Goal: Information Seeking & Learning: Learn about a topic

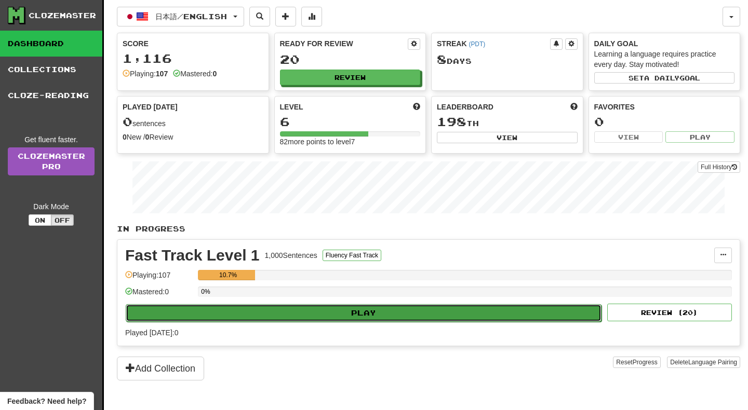
click at [362, 311] on button "Play" at bounding box center [364, 313] width 476 height 18
select select "**"
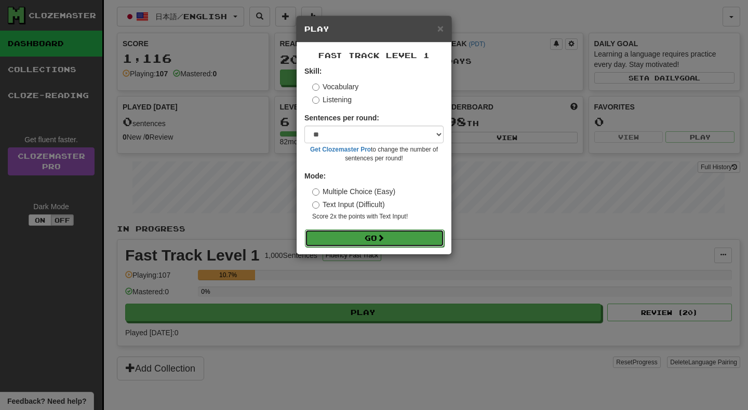
click at [361, 238] on button "Go" at bounding box center [374, 239] width 139 height 18
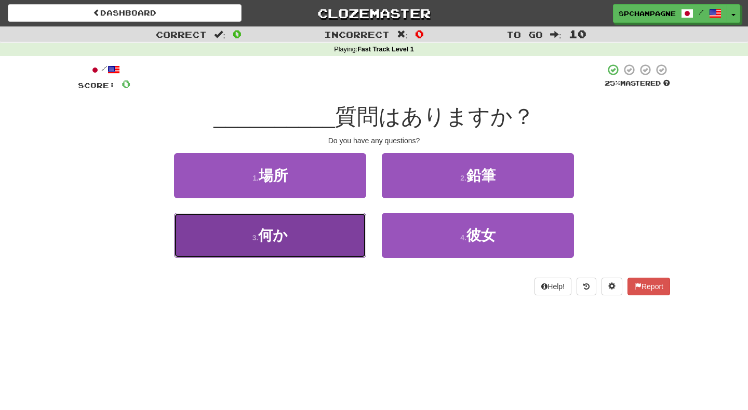
click at [305, 238] on button "3 . 何か" at bounding box center [270, 235] width 192 height 45
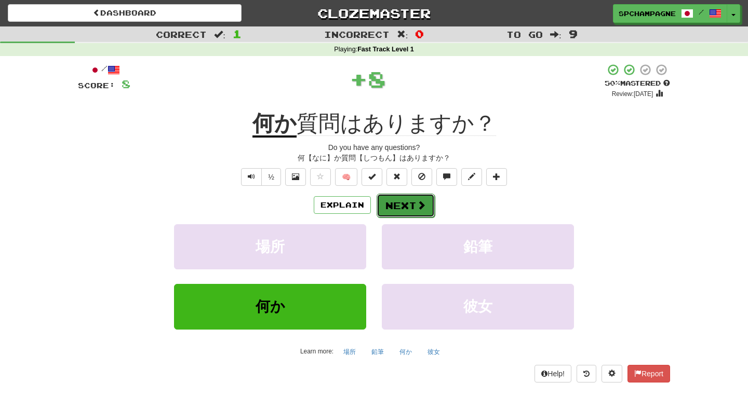
click at [401, 204] on button "Next" at bounding box center [406, 206] width 58 height 24
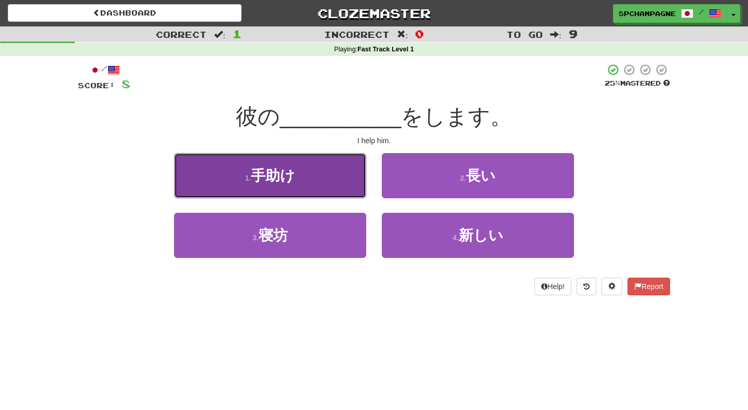
click at [324, 182] on button "1 . 手助け" at bounding box center [270, 175] width 192 height 45
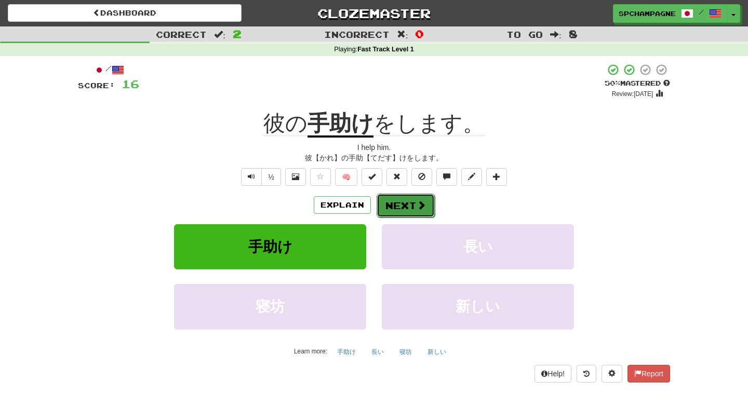
click at [408, 204] on button "Next" at bounding box center [406, 206] width 58 height 24
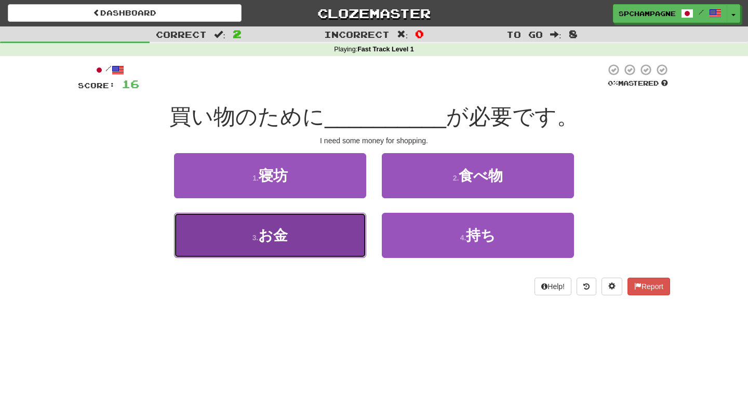
click at [286, 238] on span "お金" at bounding box center [273, 235] width 30 height 16
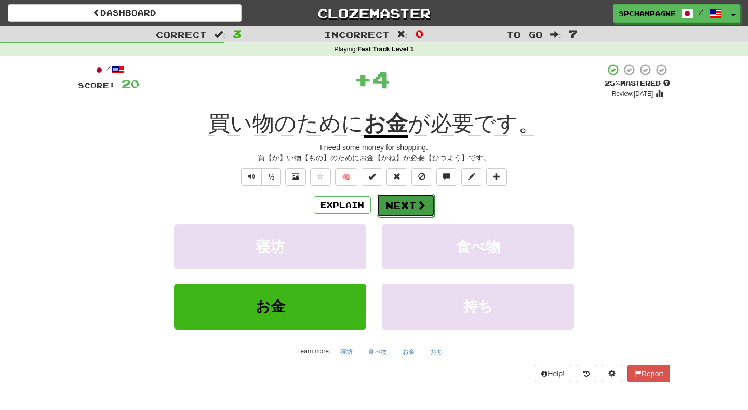
click at [407, 202] on button "Next" at bounding box center [406, 206] width 58 height 24
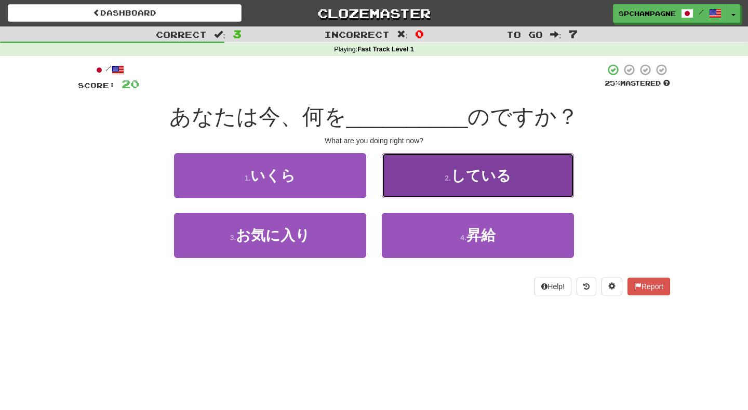
click at [418, 186] on button "2 . している" at bounding box center [478, 175] width 192 height 45
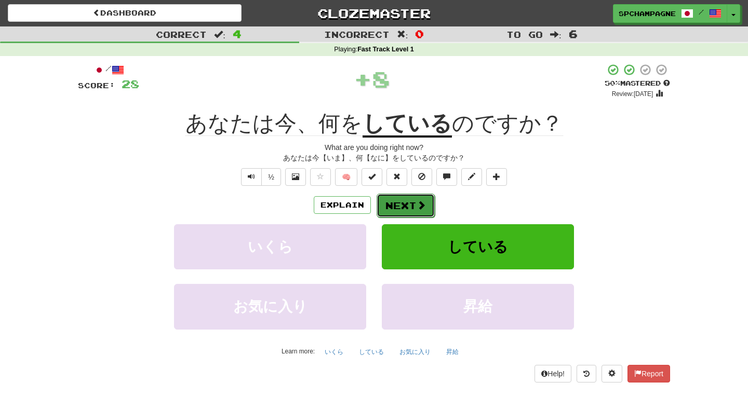
click at [405, 204] on button "Next" at bounding box center [406, 206] width 58 height 24
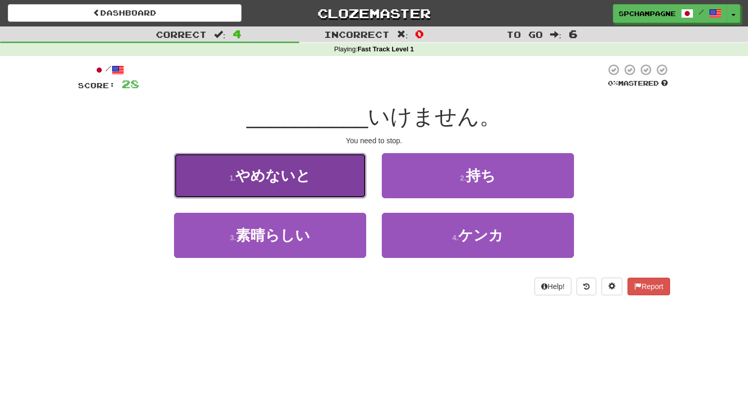
click at [268, 179] on span "やめないと" at bounding box center [272, 176] width 75 height 16
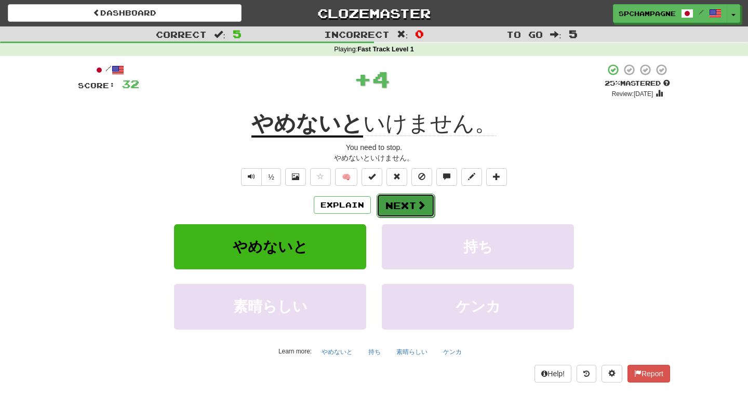
click at [400, 209] on button "Next" at bounding box center [406, 206] width 58 height 24
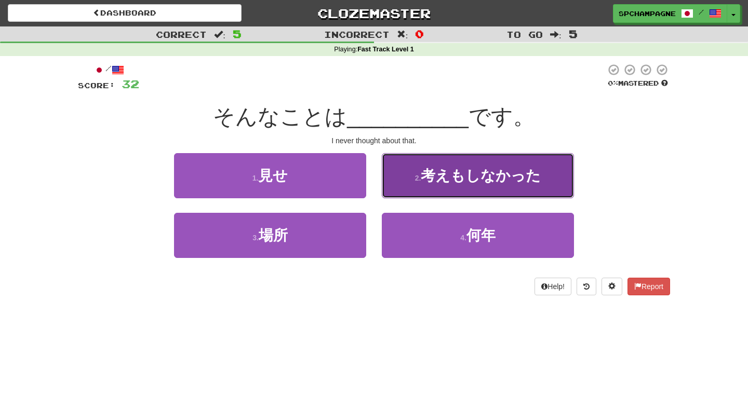
click at [416, 173] on button "2 . 考えもしなかった" at bounding box center [478, 175] width 192 height 45
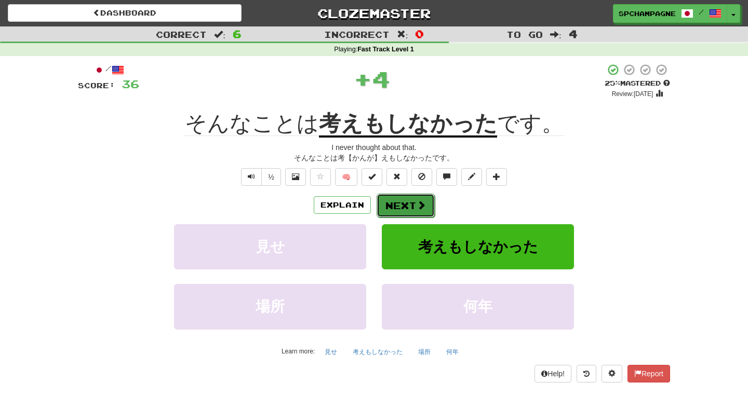
click at [396, 205] on button "Next" at bounding box center [406, 206] width 58 height 24
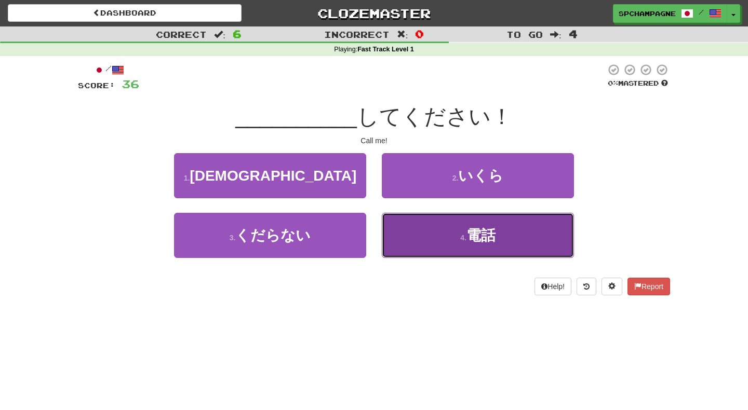
click at [450, 240] on button "4 . 電話" at bounding box center [478, 235] width 192 height 45
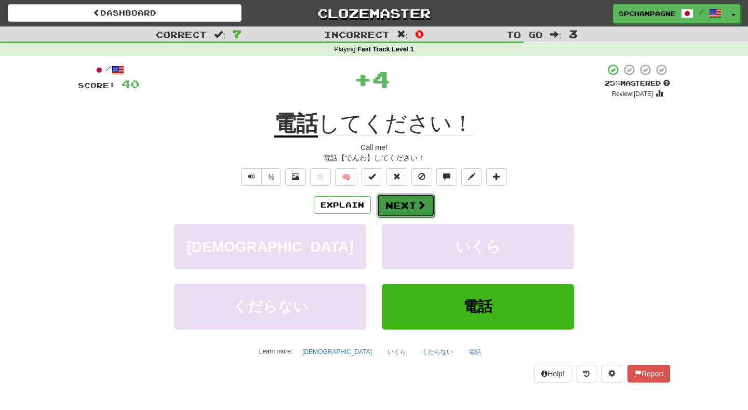
click at [410, 202] on button "Next" at bounding box center [406, 206] width 58 height 24
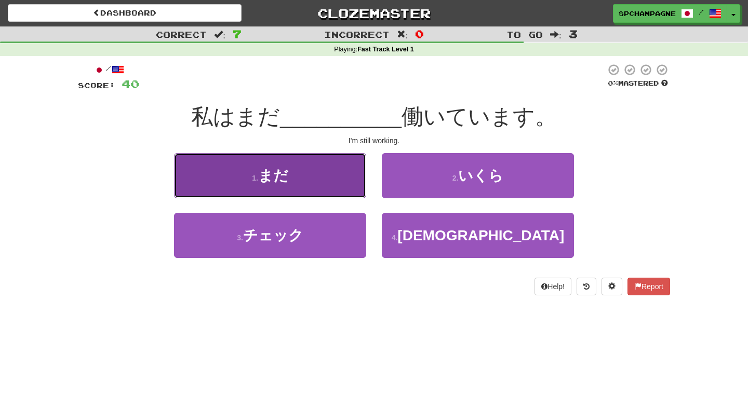
click at [313, 171] on button "1 . まだ" at bounding box center [270, 175] width 192 height 45
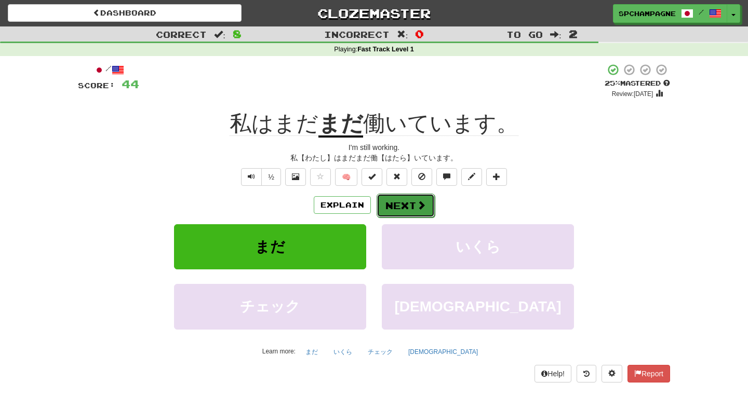
click at [410, 203] on button "Next" at bounding box center [406, 206] width 58 height 24
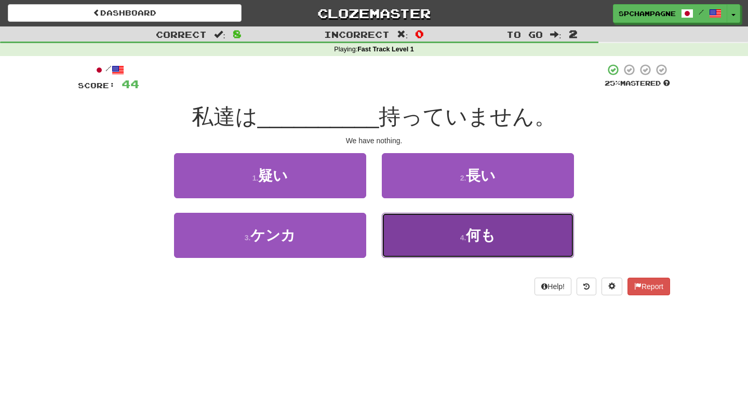
click at [428, 236] on button "4 . 何も" at bounding box center [478, 235] width 192 height 45
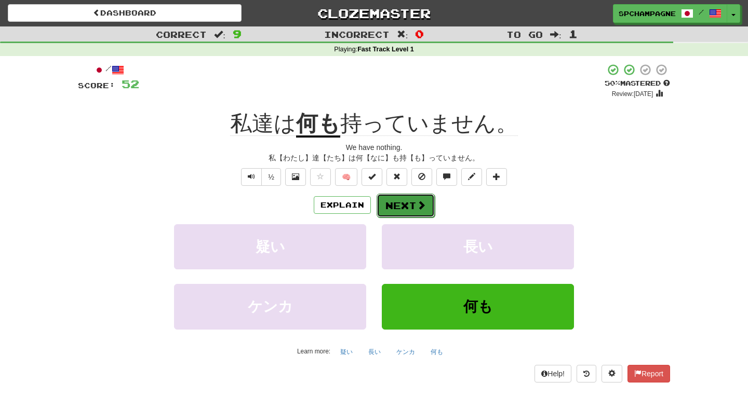
click at [396, 202] on button "Next" at bounding box center [406, 206] width 58 height 24
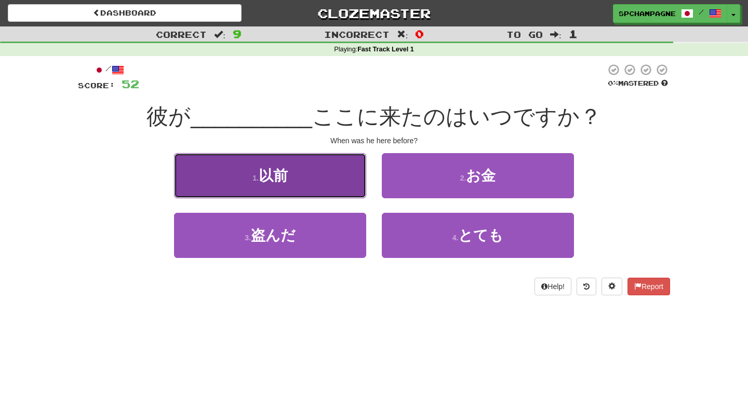
click at [270, 174] on span "以前" at bounding box center [273, 176] width 29 height 16
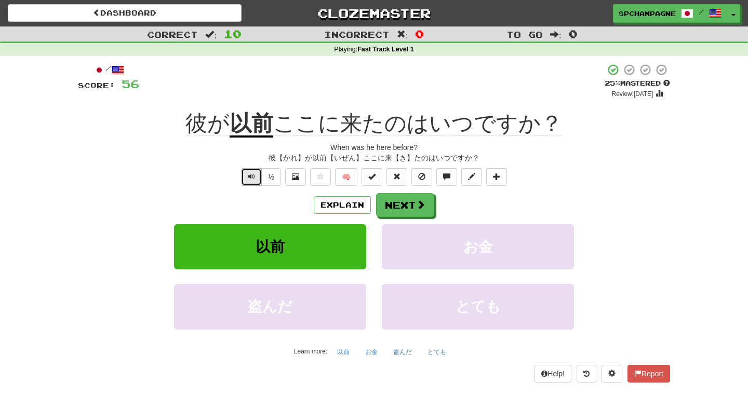
click at [252, 177] on span "Text-to-speech controls" at bounding box center [251, 176] width 7 height 7
click at [403, 202] on button "Next" at bounding box center [406, 206] width 58 height 24
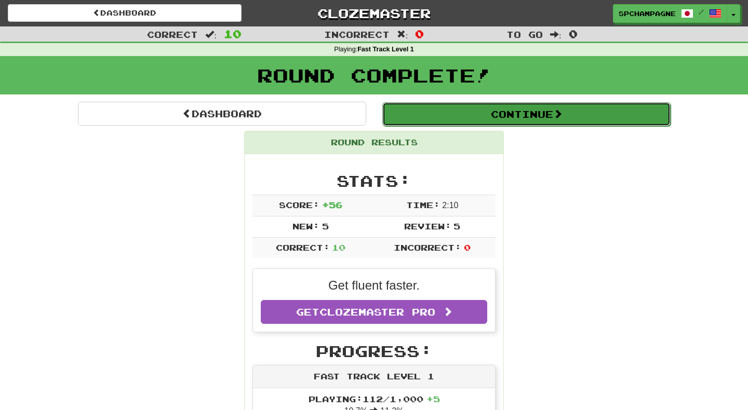
click at [468, 114] on button "Continue" at bounding box center [526, 114] width 288 height 24
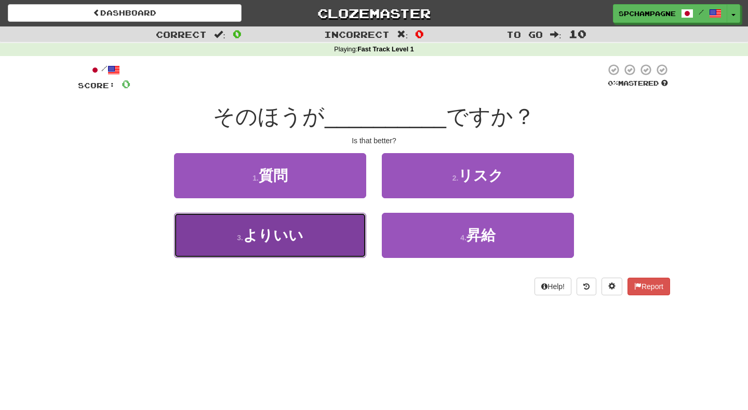
click at [302, 243] on span "よりいい" at bounding box center [273, 235] width 60 height 16
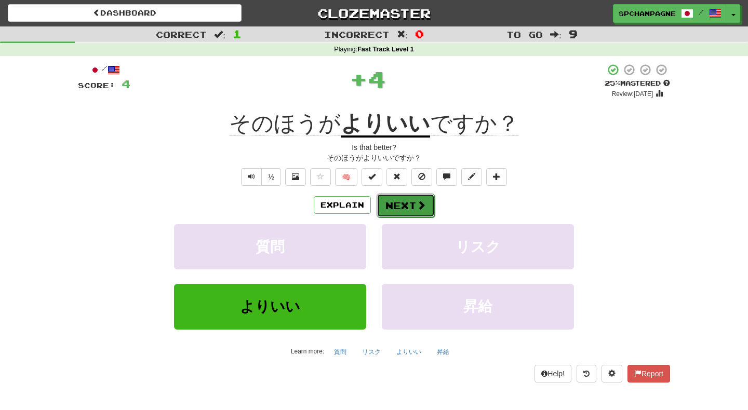
click at [397, 201] on button "Next" at bounding box center [406, 206] width 58 height 24
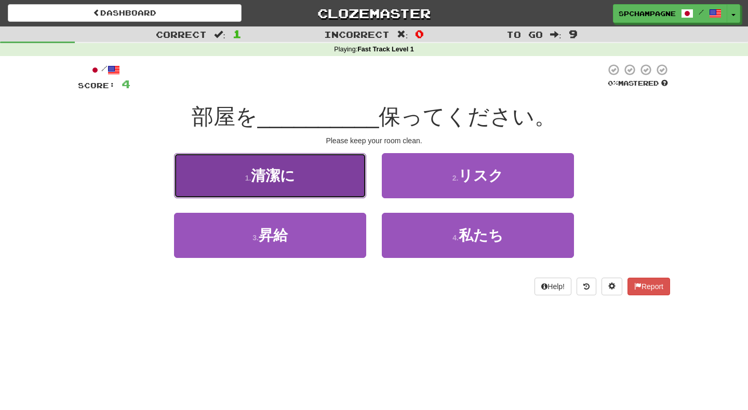
click at [261, 179] on span "清潔に" at bounding box center [273, 176] width 44 height 16
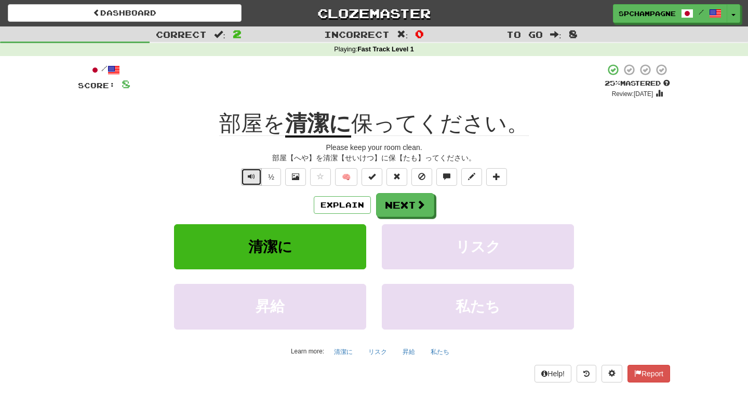
click at [251, 173] on span "Text-to-speech controls" at bounding box center [251, 176] width 7 height 7
click at [393, 201] on button "Next" at bounding box center [406, 206] width 58 height 24
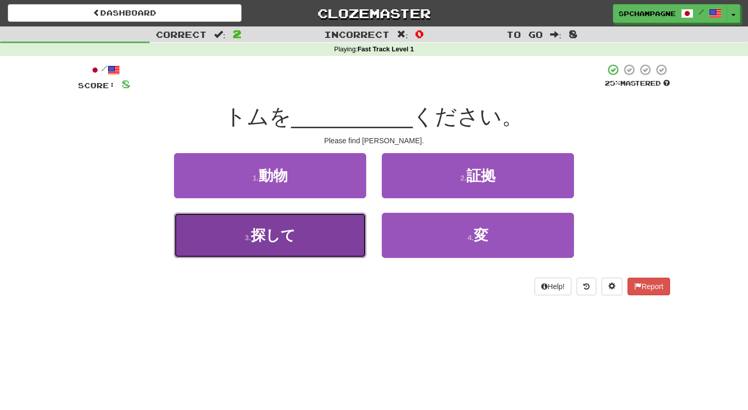
click at [298, 239] on button "3 . 探して" at bounding box center [270, 235] width 192 height 45
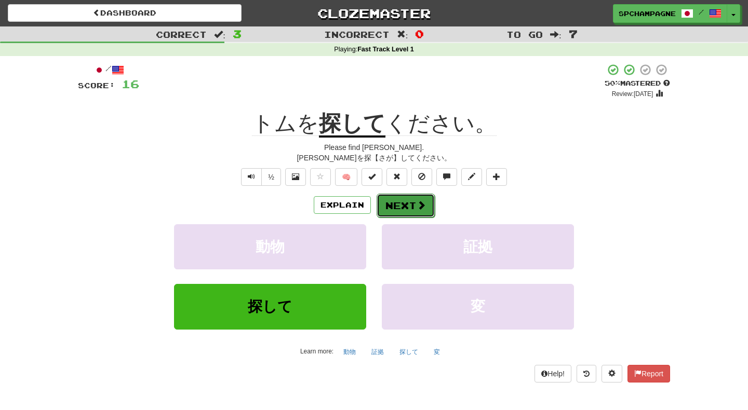
click at [416, 202] on span at bounding box center [420, 204] width 9 height 9
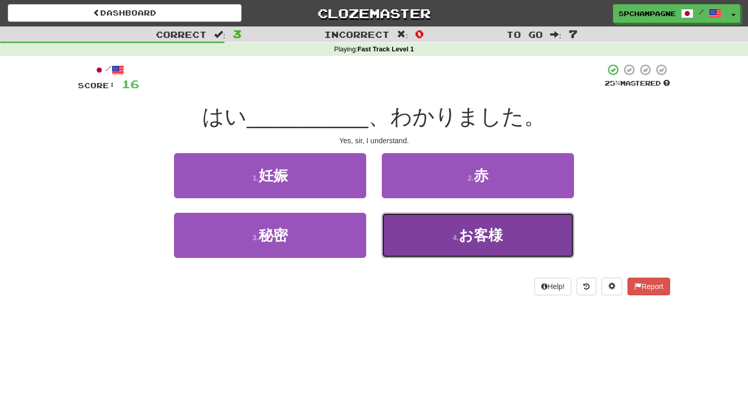
click at [444, 238] on button "4 . お客様" at bounding box center [478, 235] width 192 height 45
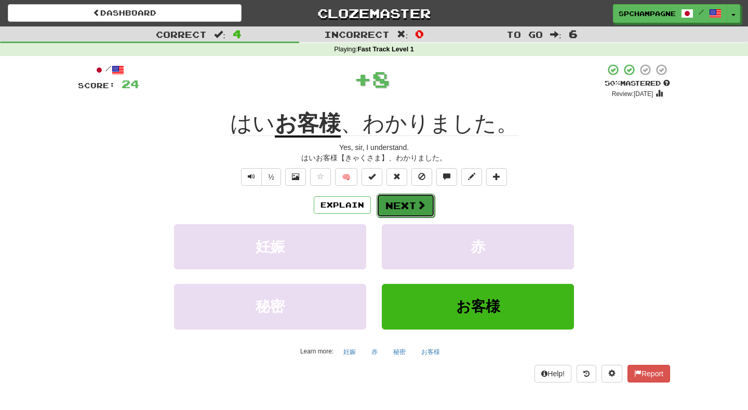
click at [412, 203] on button "Next" at bounding box center [406, 206] width 58 height 24
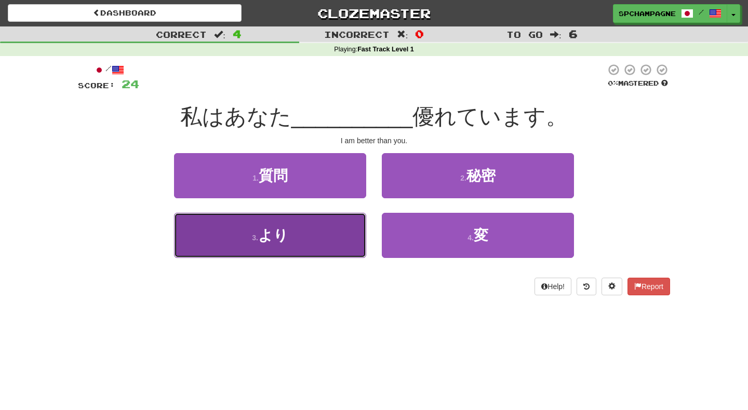
click at [294, 235] on button "3 . より" at bounding box center [270, 235] width 192 height 45
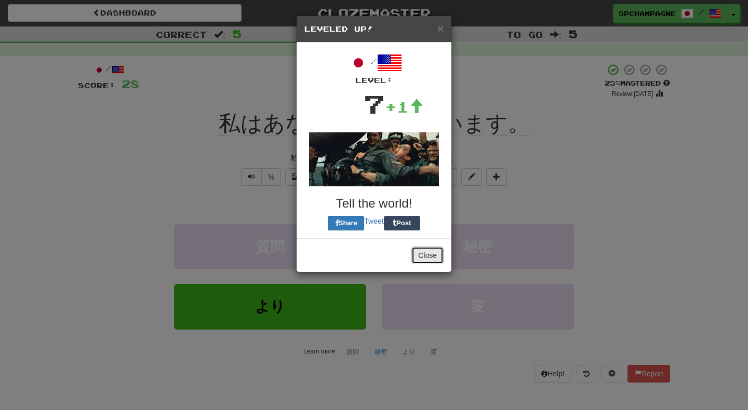
click at [426, 252] on button "Close" at bounding box center [427, 256] width 32 height 18
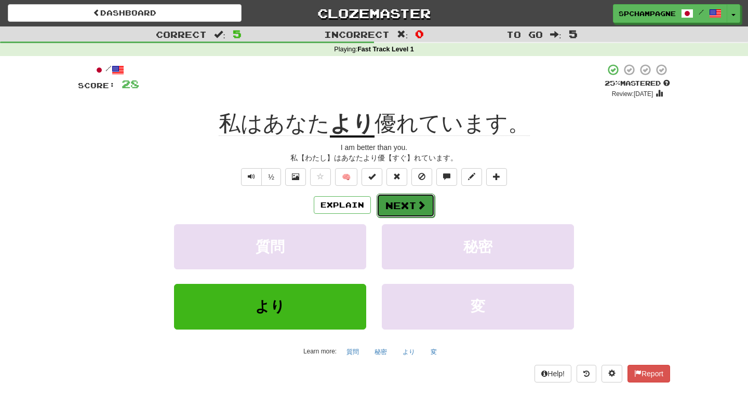
click at [401, 205] on button "Next" at bounding box center [406, 206] width 58 height 24
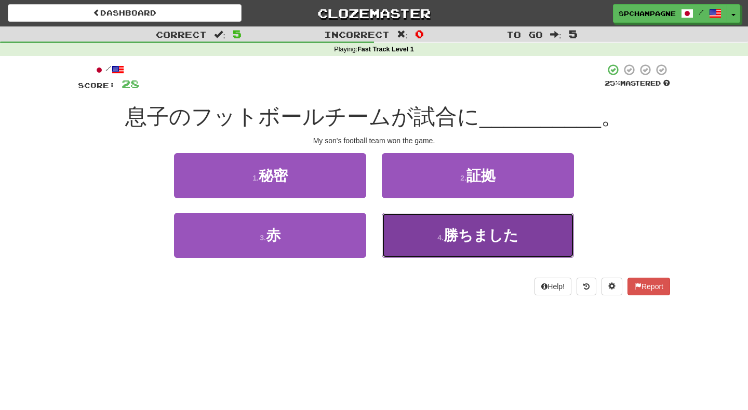
click at [443, 229] on button "4 . 勝ちました" at bounding box center [478, 235] width 192 height 45
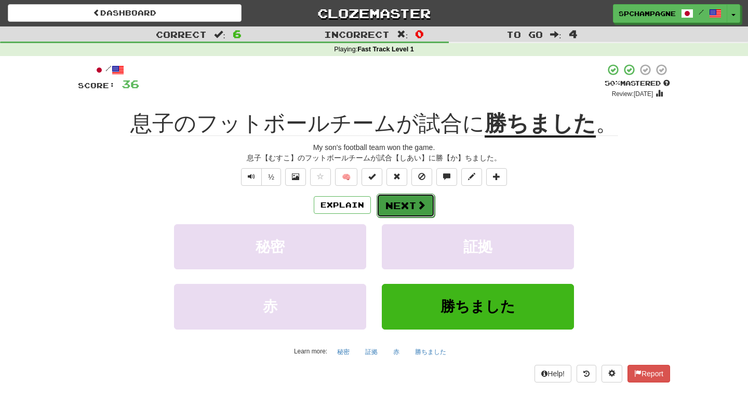
click at [406, 203] on button "Next" at bounding box center [406, 206] width 58 height 24
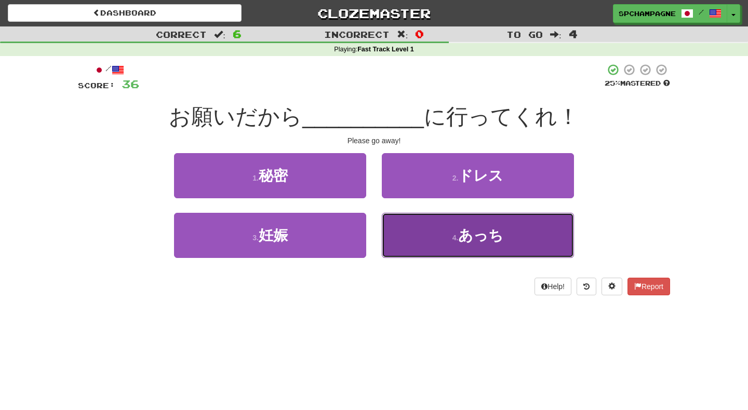
click at [463, 227] on span "あっち" at bounding box center [480, 235] width 45 height 16
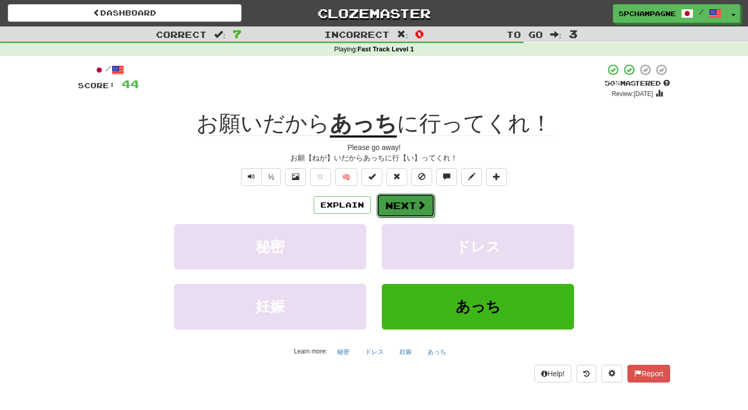
click at [409, 205] on button "Next" at bounding box center [406, 206] width 58 height 24
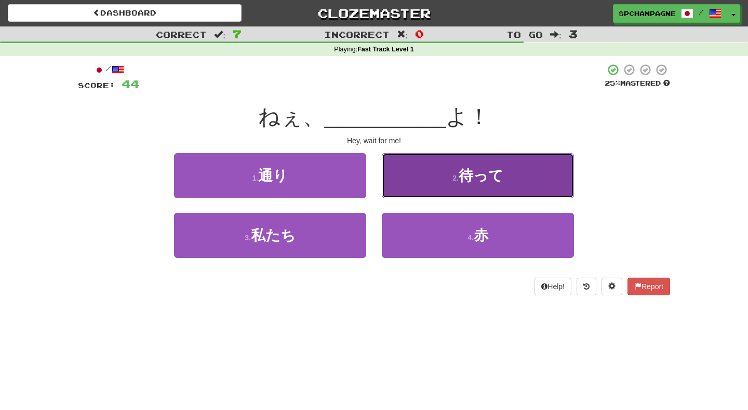
click at [420, 185] on button "2 . 待って" at bounding box center [478, 175] width 192 height 45
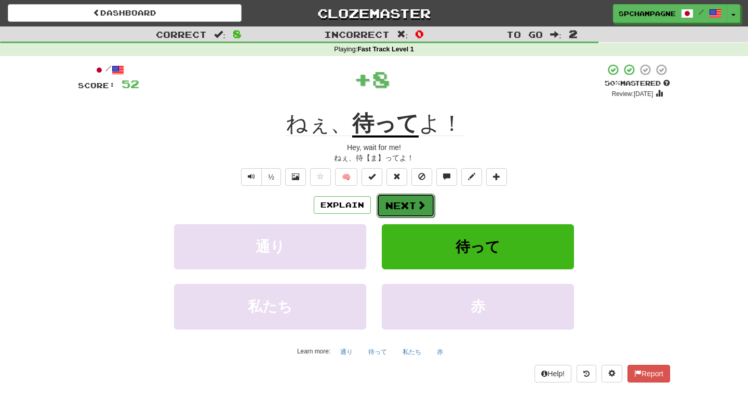
click at [418, 205] on span at bounding box center [420, 204] width 9 height 9
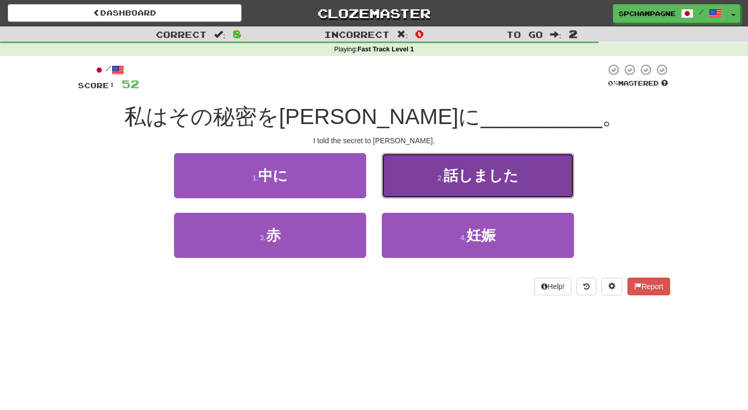
click at [433, 171] on button "2 . 話しました" at bounding box center [478, 175] width 192 height 45
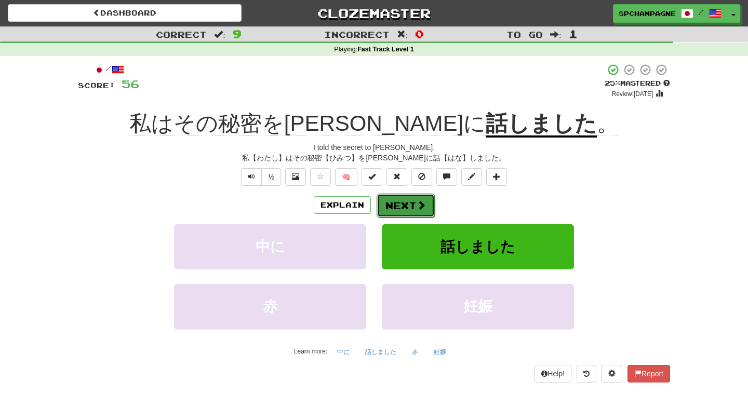
click at [423, 203] on span at bounding box center [420, 204] width 9 height 9
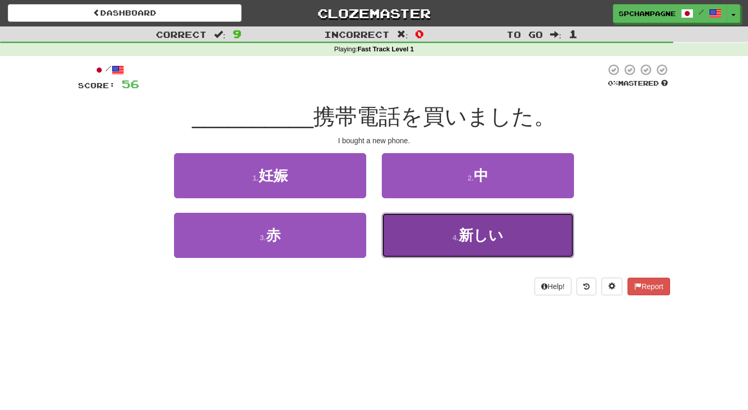
click at [446, 237] on button "4 . 新しい" at bounding box center [478, 235] width 192 height 45
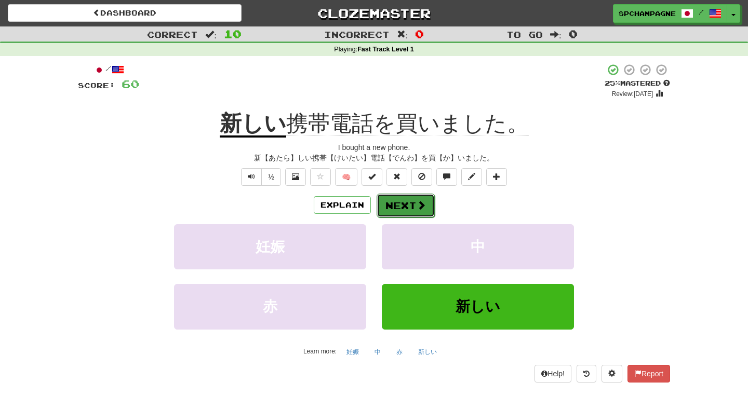
click at [406, 206] on button "Next" at bounding box center [406, 206] width 58 height 24
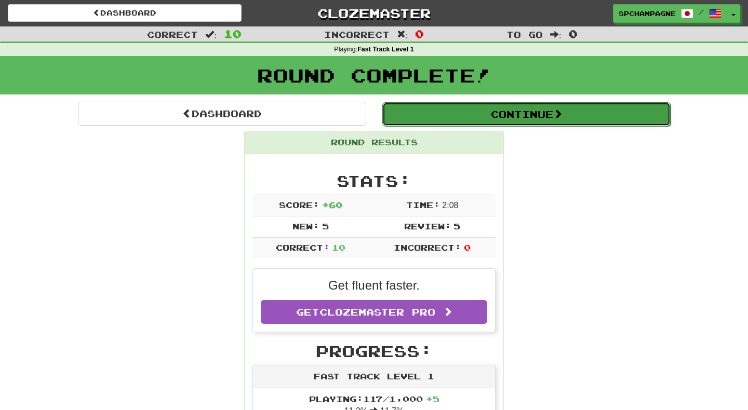
click at [513, 111] on button "Continue" at bounding box center [526, 114] width 288 height 24
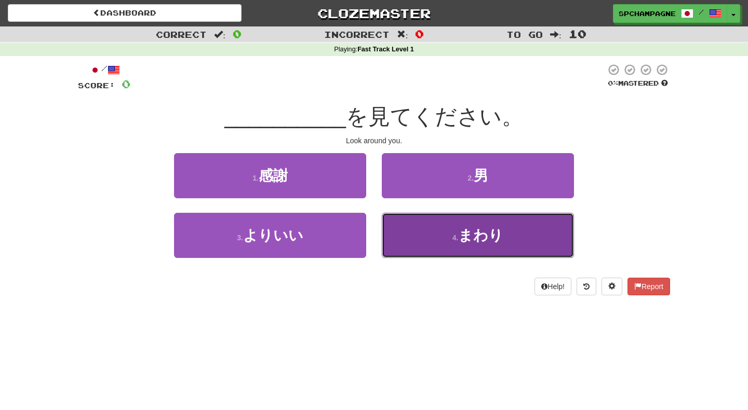
click at [469, 236] on span "まわり" at bounding box center [480, 235] width 45 height 16
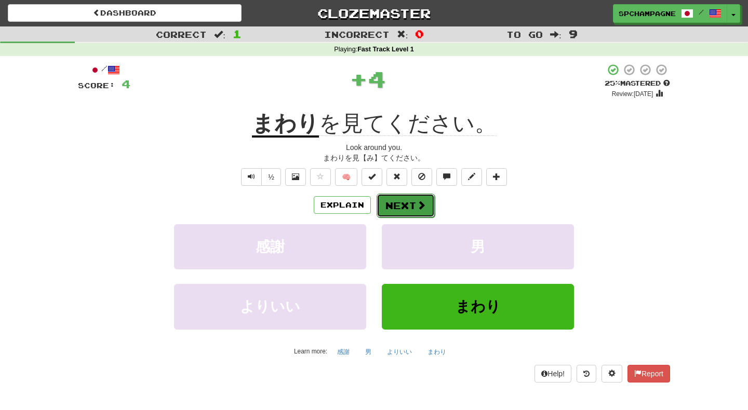
click at [404, 203] on button "Next" at bounding box center [406, 206] width 58 height 24
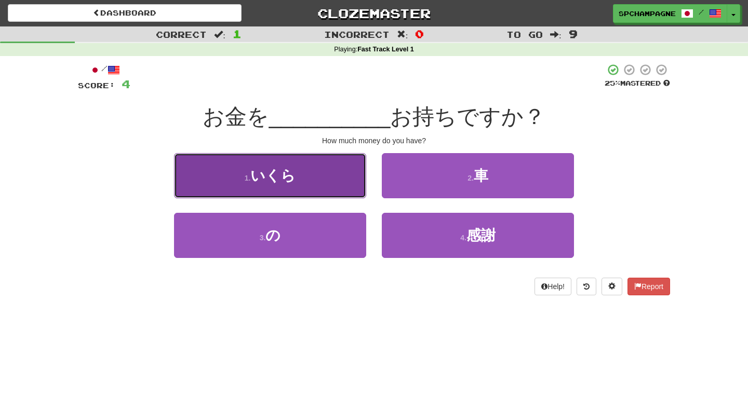
click at [314, 174] on button "1 . いくら" at bounding box center [270, 175] width 192 height 45
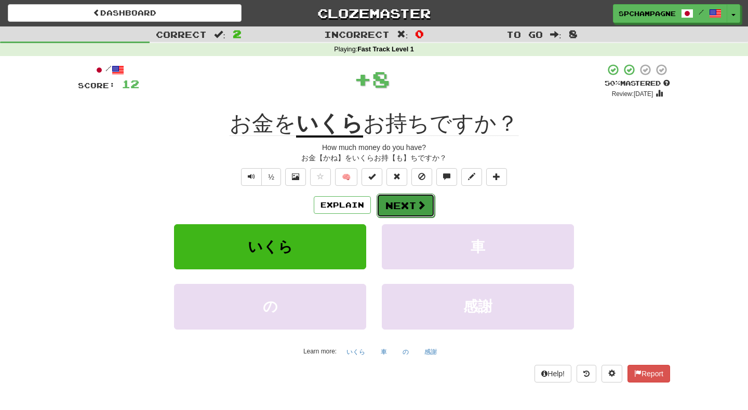
click at [399, 204] on button "Next" at bounding box center [406, 206] width 58 height 24
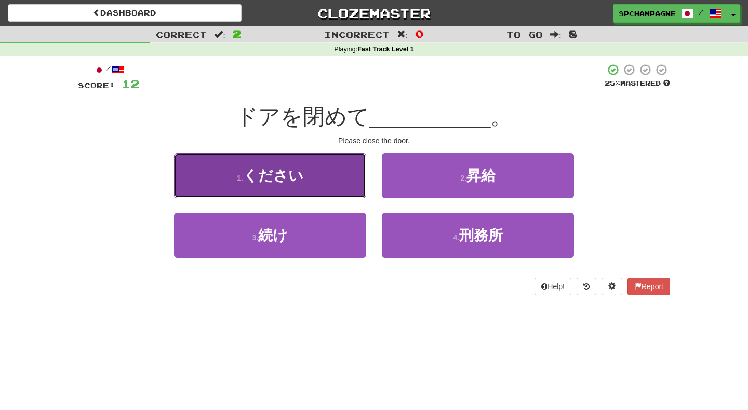
click at [305, 185] on button "1 . ください" at bounding box center [270, 175] width 192 height 45
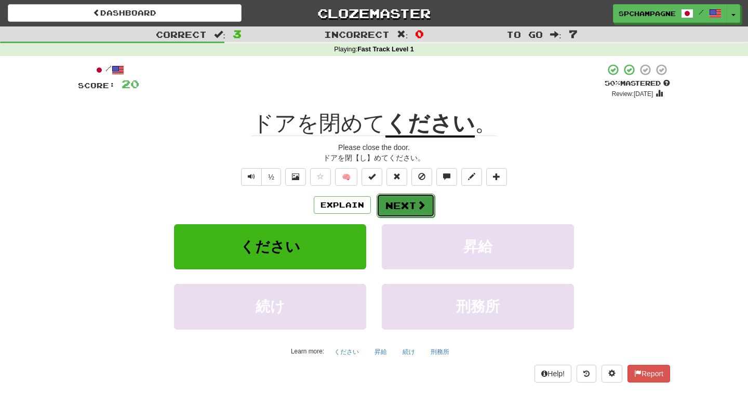
click at [412, 200] on button "Next" at bounding box center [406, 206] width 58 height 24
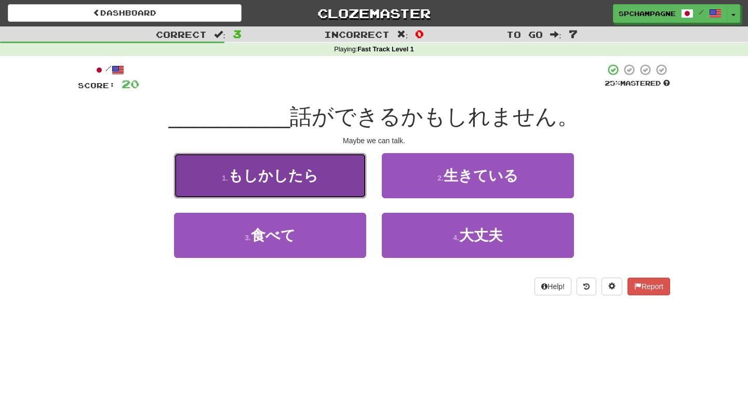
click at [264, 170] on span "もしかしたら" at bounding box center [273, 176] width 90 height 16
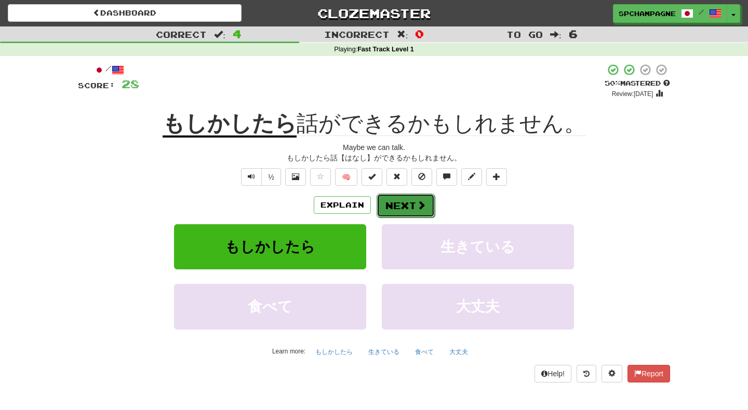
click at [413, 201] on button "Next" at bounding box center [406, 206] width 58 height 24
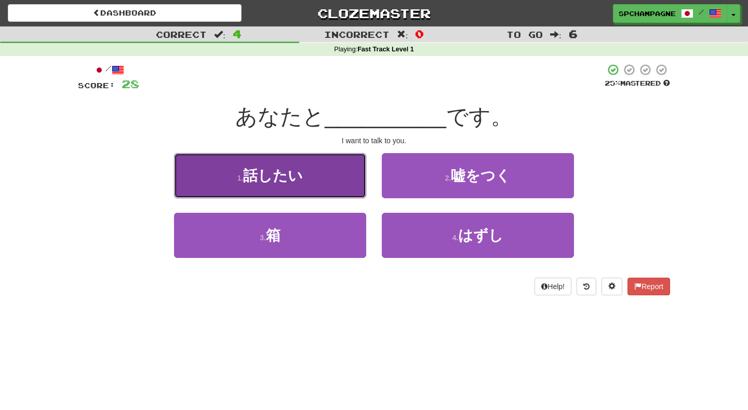
click at [321, 176] on button "1 . 話したい" at bounding box center [270, 175] width 192 height 45
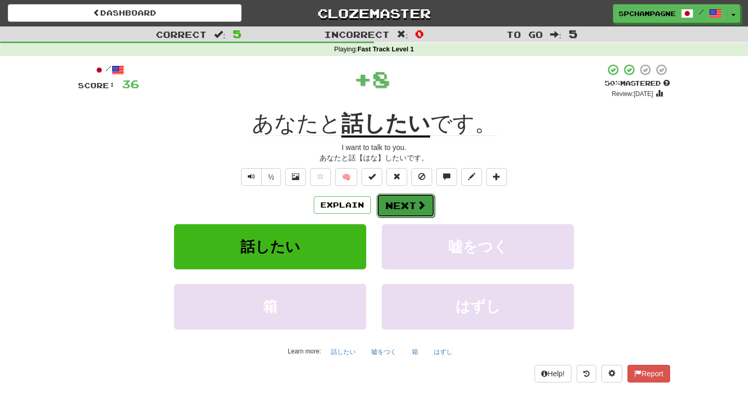
click at [391, 206] on button "Next" at bounding box center [406, 206] width 58 height 24
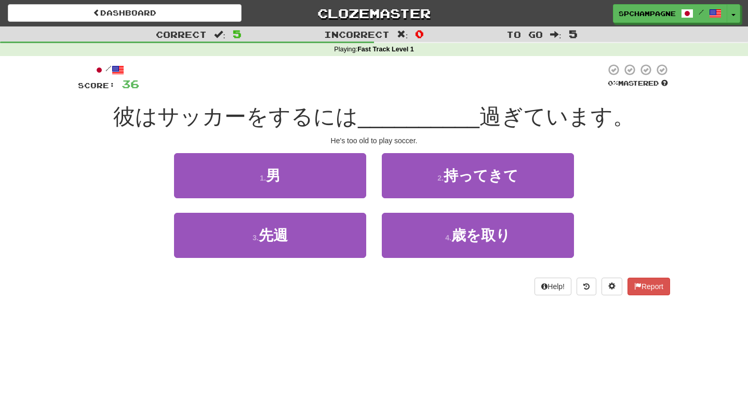
click at [506, 348] on div "Dashboard Clozemaster spchampagne / Toggle Dropdown Dashboard Leaderboard Activ…" at bounding box center [374, 205] width 748 height 410
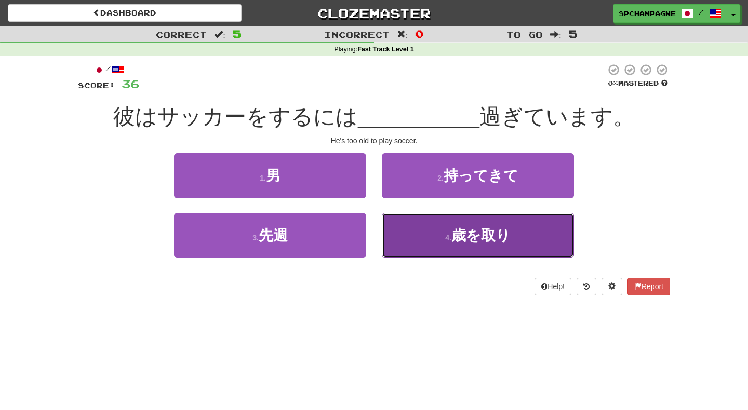
click at [459, 237] on span "歳を取り" at bounding box center [480, 235] width 59 height 16
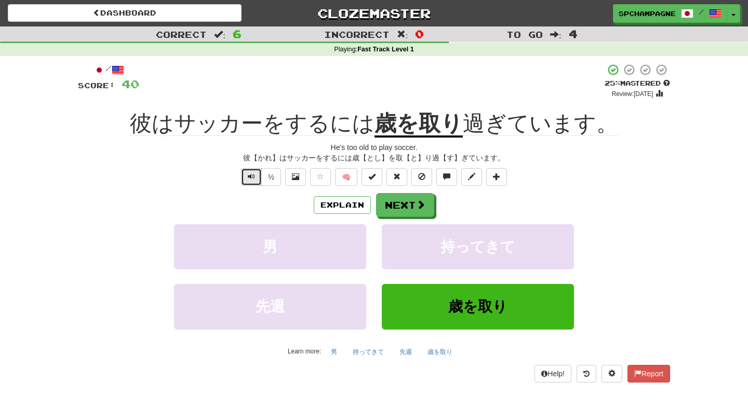
click at [248, 177] on span "Text-to-speech controls" at bounding box center [251, 176] width 7 height 7
click at [249, 176] on span "Text-to-speech controls" at bounding box center [251, 176] width 7 height 7
click at [421, 204] on span at bounding box center [420, 204] width 9 height 9
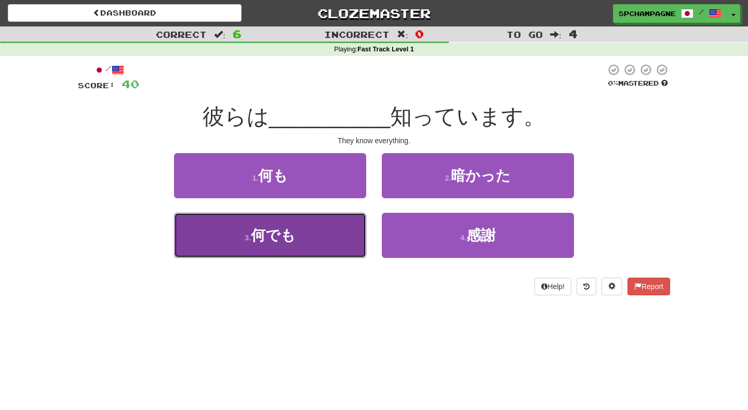
click at [258, 236] on span "何でも" at bounding box center [273, 235] width 45 height 16
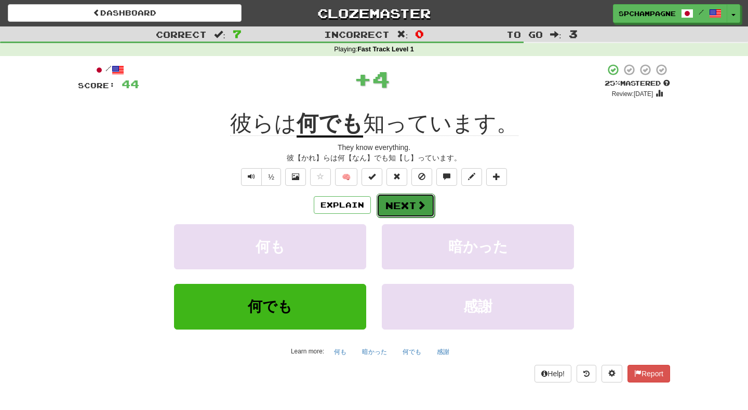
click at [397, 205] on button "Next" at bounding box center [406, 206] width 58 height 24
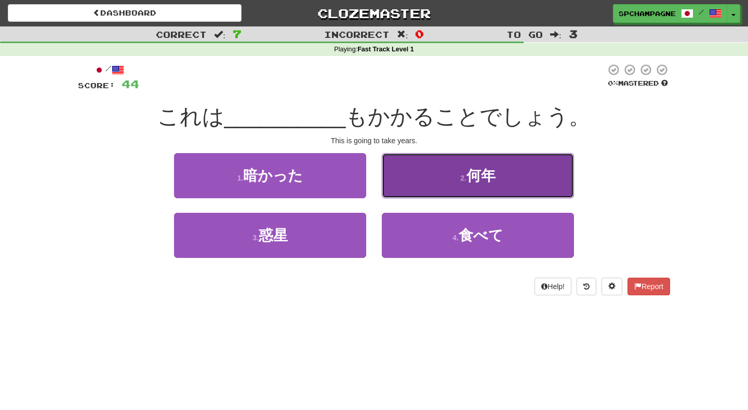
click at [466, 177] on small "2 ." at bounding box center [463, 178] width 6 height 8
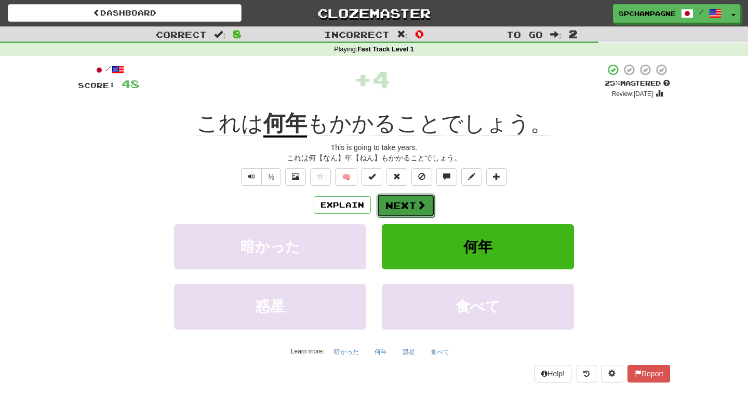
click at [416, 206] on span at bounding box center [420, 204] width 9 height 9
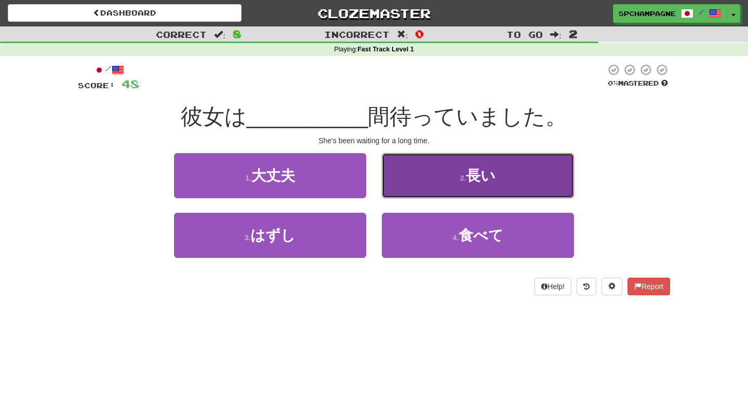
click at [442, 166] on button "2 . 長い" at bounding box center [478, 175] width 192 height 45
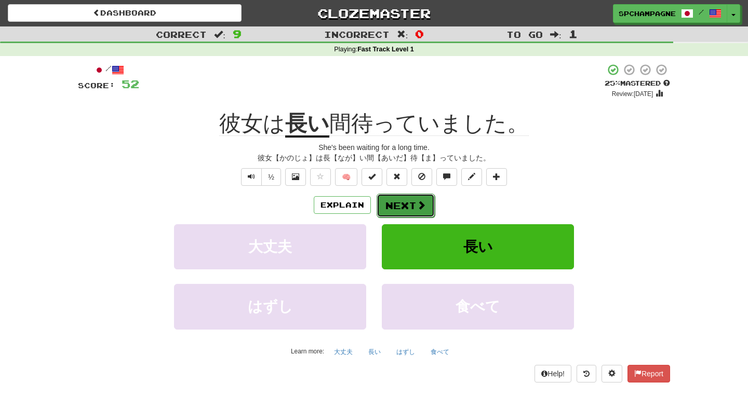
click at [414, 204] on button "Next" at bounding box center [406, 206] width 58 height 24
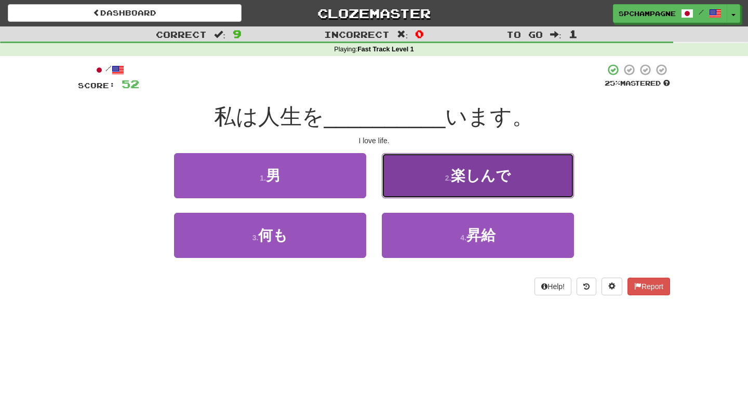
click at [409, 178] on button "2 . 楽しんで" at bounding box center [478, 175] width 192 height 45
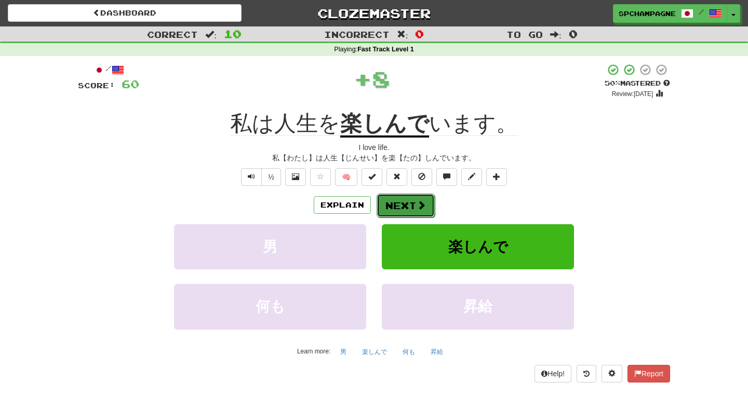
click at [408, 205] on button "Next" at bounding box center [406, 206] width 58 height 24
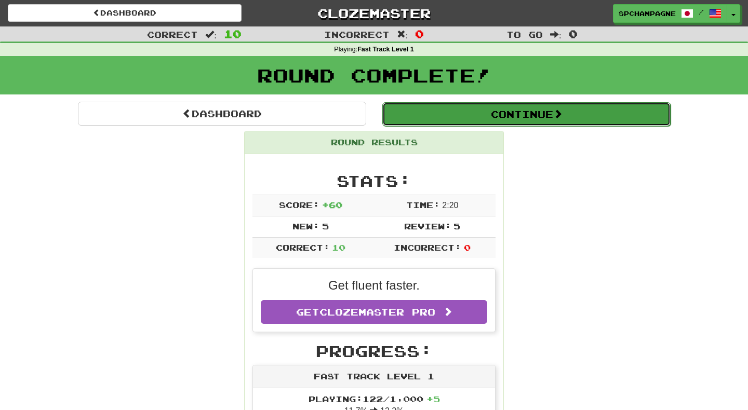
click at [509, 112] on button "Continue" at bounding box center [526, 114] width 288 height 24
